Goal: Information Seeking & Learning: Find specific fact

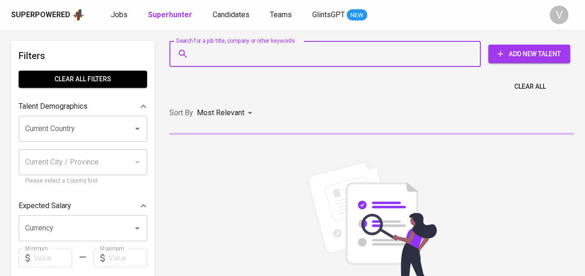
click at [233, 51] on input "Search for a job title, company or other keywords" at bounding box center [327, 54] width 270 height 18
paste input "PT. Pelayaran Guntur Line"
type input "PT. Pelayaran Guntur Line"
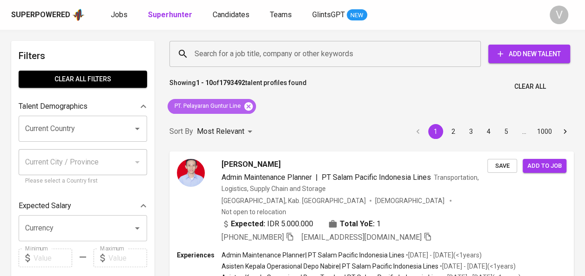
click at [250, 108] on icon at bounding box center [248, 106] width 8 height 8
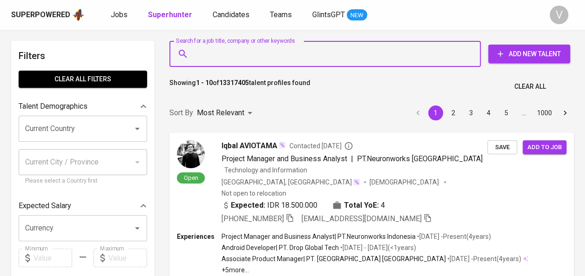
click at [224, 58] on input "Search for a job title, company or other keywords" at bounding box center [327, 54] width 270 height 18
paste input "Cintan Rini Astika"
type input "Cintan Rini Astika"
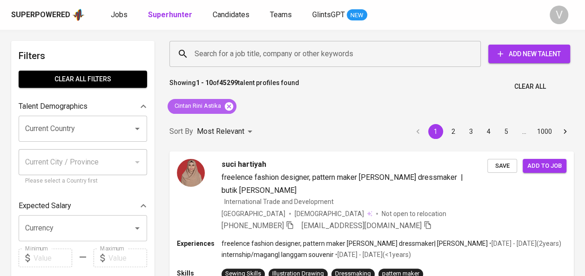
click at [228, 107] on icon at bounding box center [229, 106] width 10 height 10
click at [220, 52] on input "Search for a job title, company or other keywords" at bounding box center [327, 54] width 270 height 18
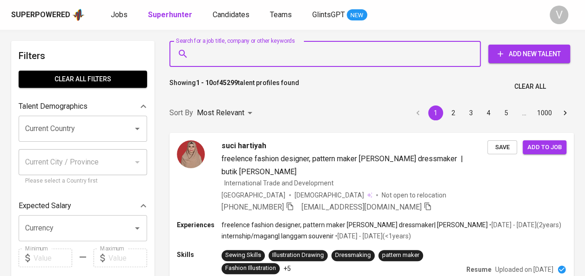
click at [212, 54] on input "Search for a job title, company or other keywords" at bounding box center [327, 54] width 270 height 18
paste input "Rafa Nurshabirah"
type input "Rafa Nurshabirah"
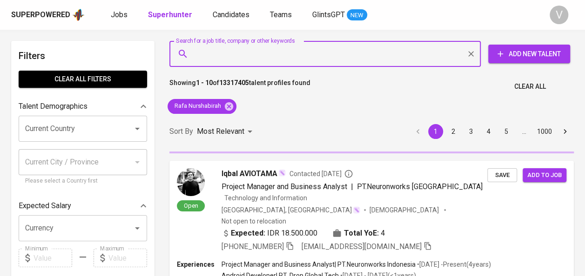
click at [260, 56] on input "Search for a job title, company or other keywords" at bounding box center [327, 54] width 270 height 18
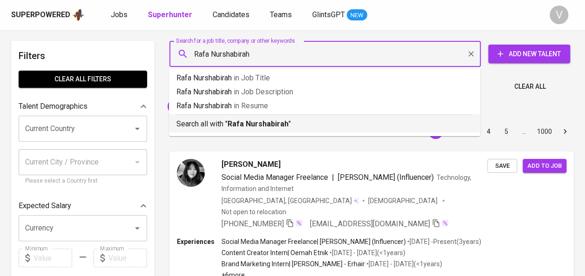
type input "Rafa Nurshabirah"
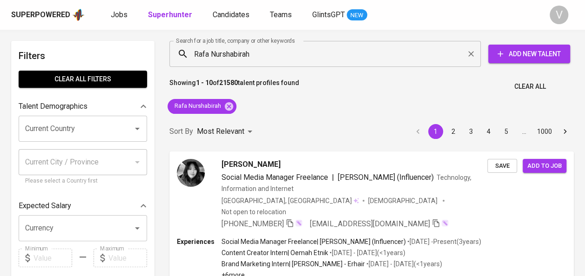
click at [322, 141] on div "Sort By Most Relevant MOST_RELEVANT 1 2 3 4 5 … 1000" at bounding box center [371, 132] width 415 height 28
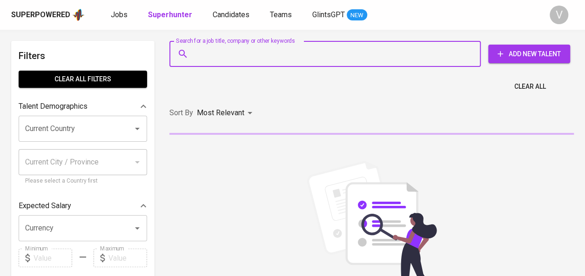
click at [221, 61] on input "Search for a job title, company or other keywords" at bounding box center [327, 54] width 270 height 18
paste input "Mayang Sari Aprilia"
type input "Mayang Sari Aprilia"
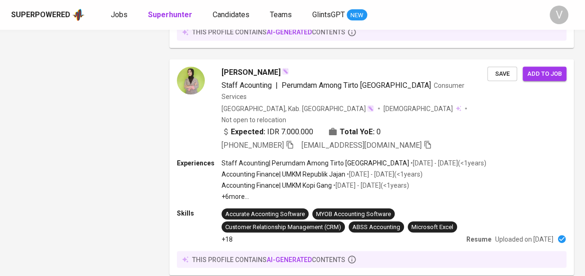
scroll to position [826, 0]
